Goal: Information Seeking & Learning: Learn about a topic

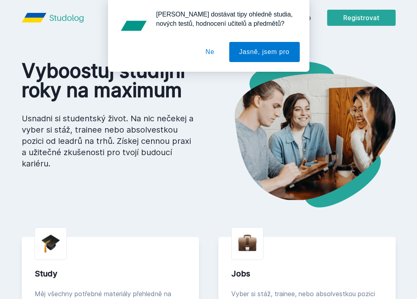
click at [209, 52] on button "Ne" at bounding box center [209, 52] width 29 height 20
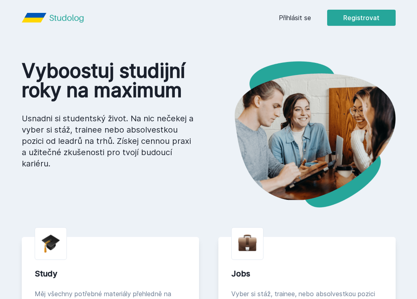
click at [298, 16] on link "Přihlásit se" at bounding box center [295, 18] width 32 height 10
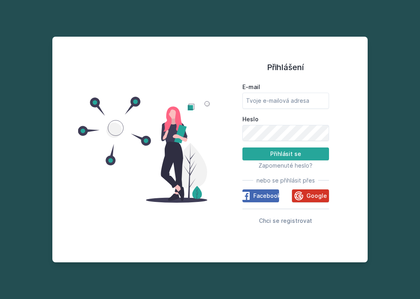
click at [299, 193] on icon at bounding box center [299, 196] width 10 height 10
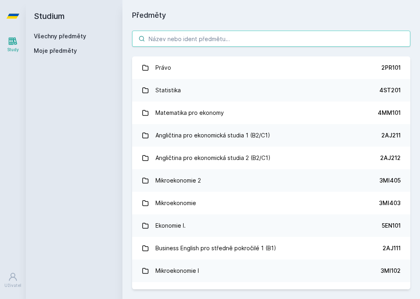
click at [200, 36] on input "search" at bounding box center [271, 39] width 278 height 16
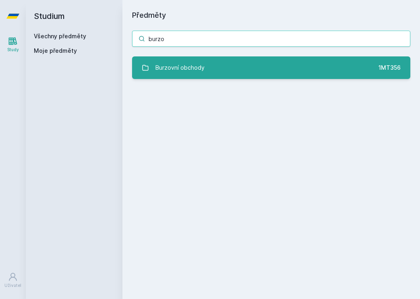
type input "burzo"
click at [172, 73] on div "Burzovní obchody" at bounding box center [179, 68] width 49 height 16
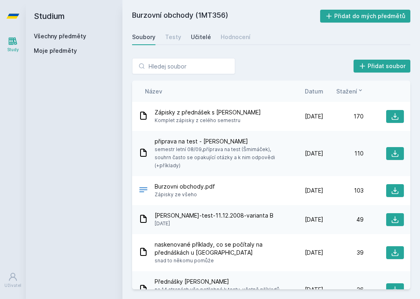
click at [201, 39] on div "Učitelé" at bounding box center [201, 37] width 20 height 8
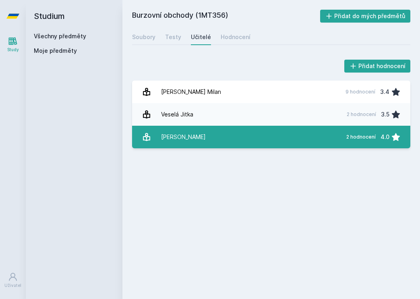
click at [174, 135] on div "[PERSON_NAME]" at bounding box center [183, 137] width 45 height 16
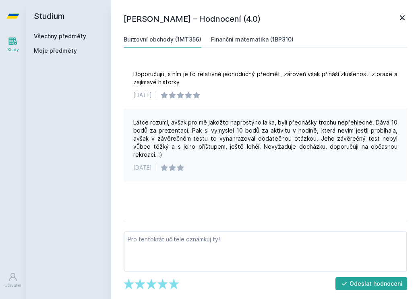
click at [237, 37] on div "Finanční matematika (1BP310)" at bounding box center [252, 39] width 83 height 8
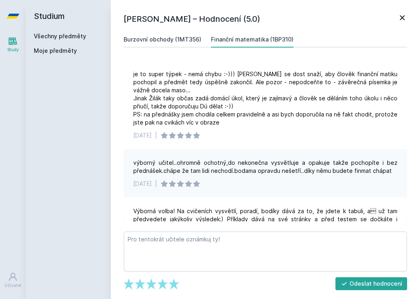
click at [177, 41] on div "Burzovní obchody (1MT356)" at bounding box center [163, 39] width 78 height 8
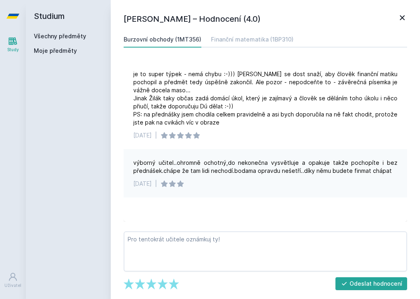
click at [401, 20] on icon at bounding box center [402, 17] width 5 height 5
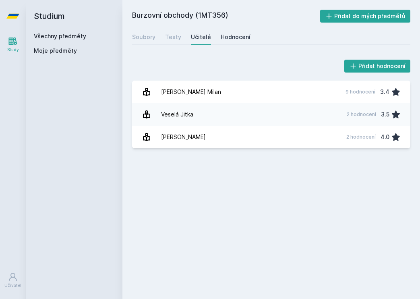
click at [228, 41] on link "Hodnocení" at bounding box center [236, 37] width 30 height 16
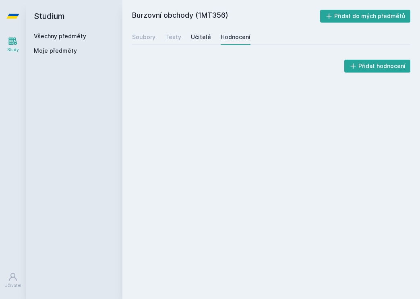
click at [203, 40] on div "Učitelé" at bounding box center [201, 37] width 20 height 8
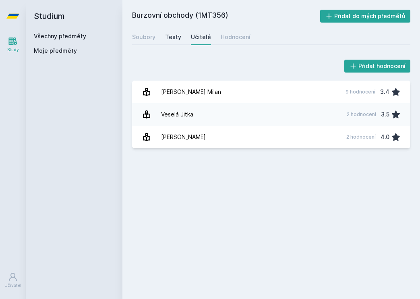
click at [167, 35] on div "Testy" at bounding box center [173, 37] width 16 height 8
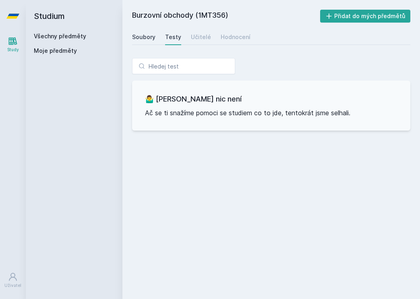
click at [148, 35] on div "Soubory" at bounding box center [143, 37] width 23 height 8
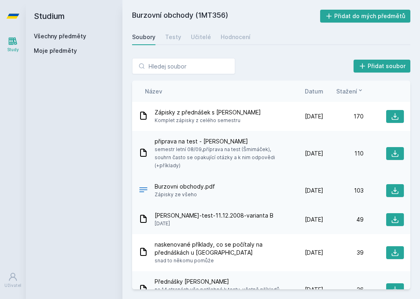
click at [200, 191] on span "Zápisky ze všeho" at bounding box center [185, 195] width 60 height 8
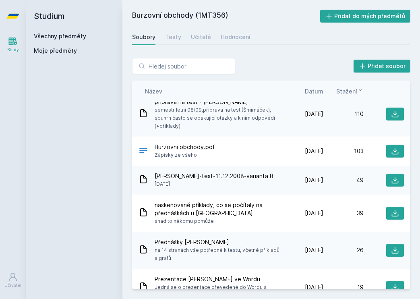
click at [44, 38] on link "Všechny předměty" at bounding box center [60, 36] width 52 height 7
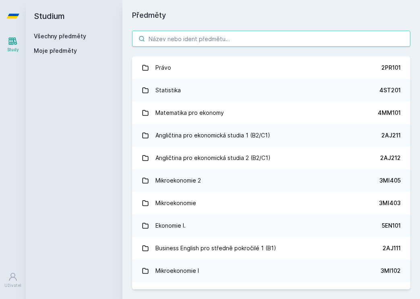
click at [212, 37] on input "search" at bounding box center [271, 39] width 278 height 16
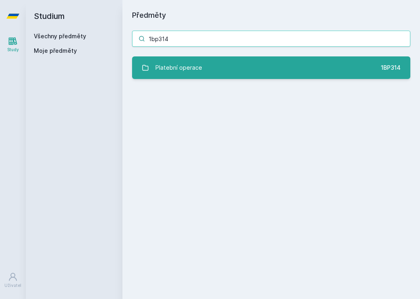
type input "1bp314"
click at [217, 76] on link "Platební operace 1BP314" at bounding box center [271, 67] width 278 height 23
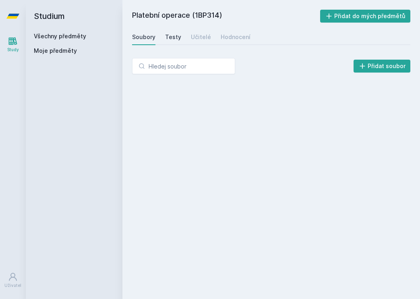
click at [171, 37] on div "Testy" at bounding box center [173, 37] width 16 height 8
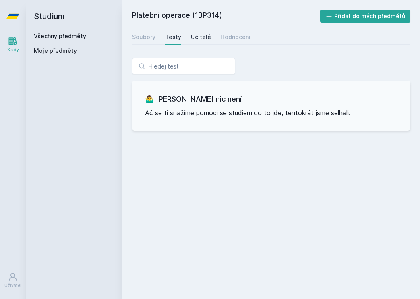
click at [199, 37] on div "Učitelé" at bounding box center [201, 37] width 20 height 8
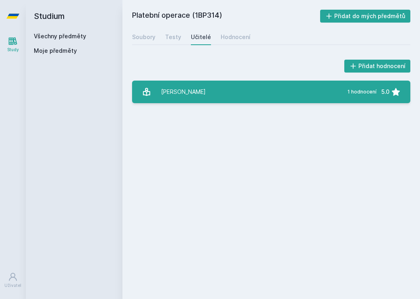
click at [179, 95] on div "[PERSON_NAME]" at bounding box center [183, 92] width 45 height 16
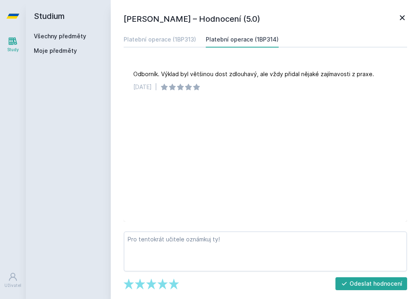
click at [404, 13] on icon at bounding box center [403, 18] width 10 height 10
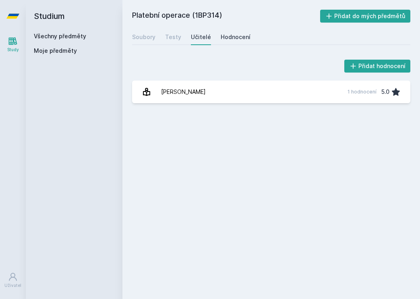
click at [227, 41] on link "Hodnocení" at bounding box center [236, 37] width 30 height 16
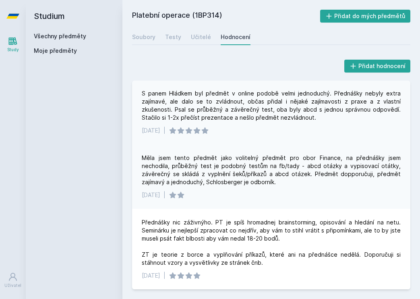
scroll to position [1, 0]
